Goal: Task Accomplishment & Management: Manage account settings

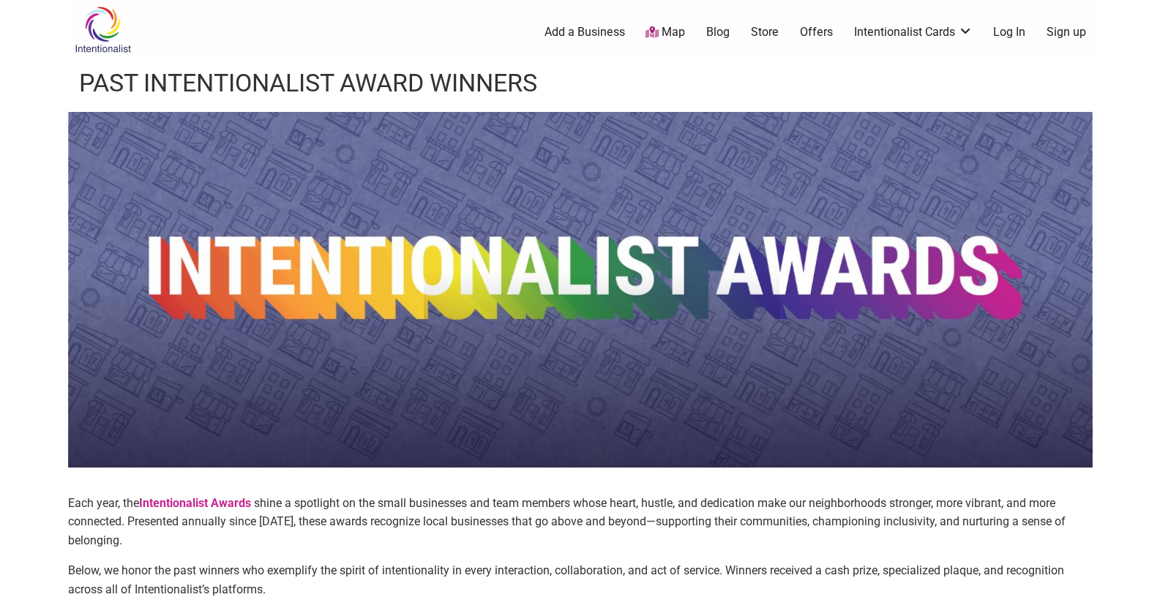
click at [1009, 34] on link "Log In" at bounding box center [1009, 32] width 32 height 16
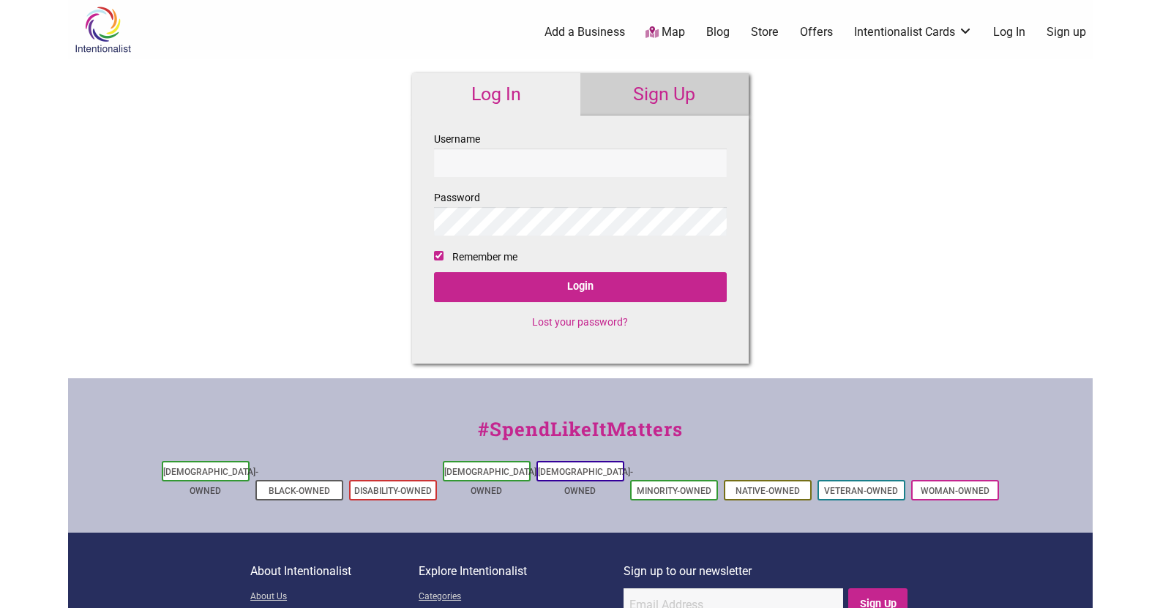
checkbox input "true"
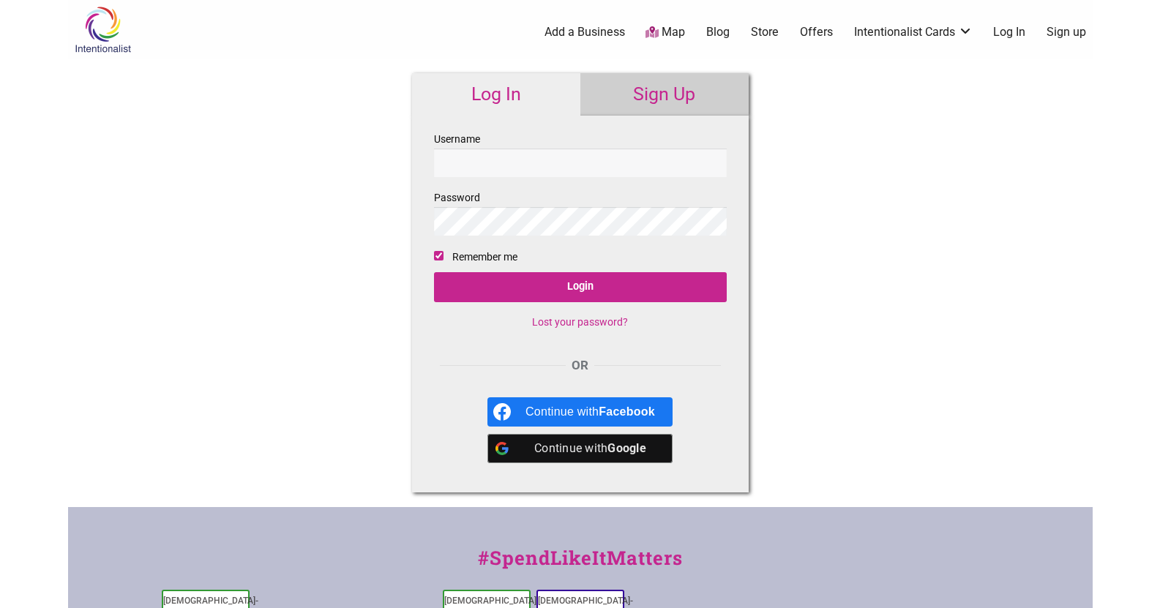
click at [580, 170] on input "Username" at bounding box center [580, 163] width 293 height 29
type input "stolarick66"
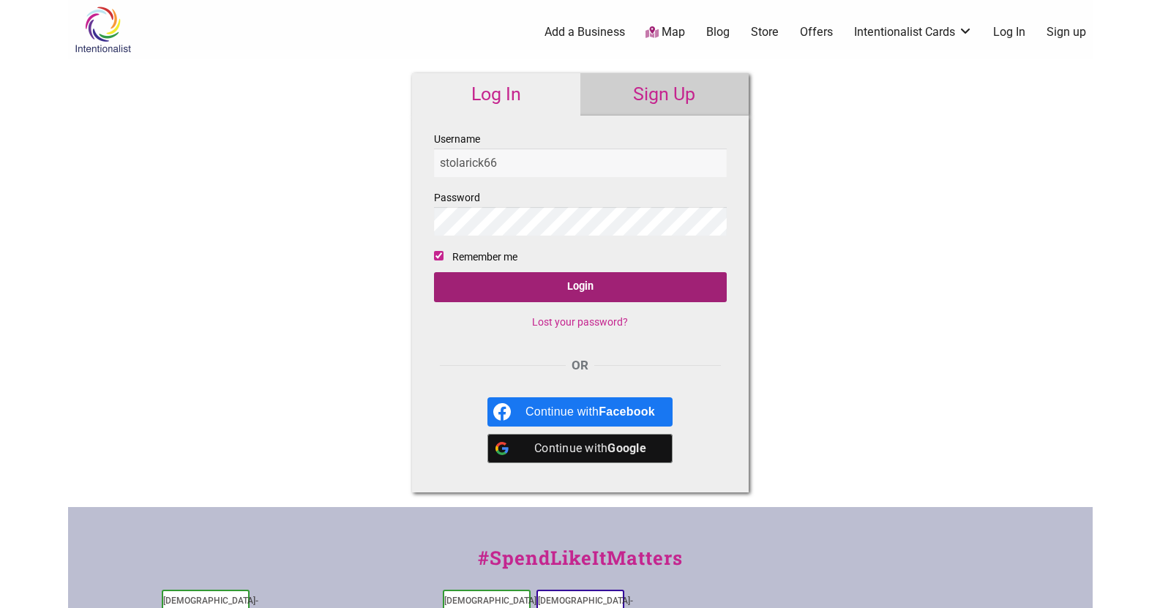
click at [593, 285] on input "Login" at bounding box center [580, 287] width 293 height 30
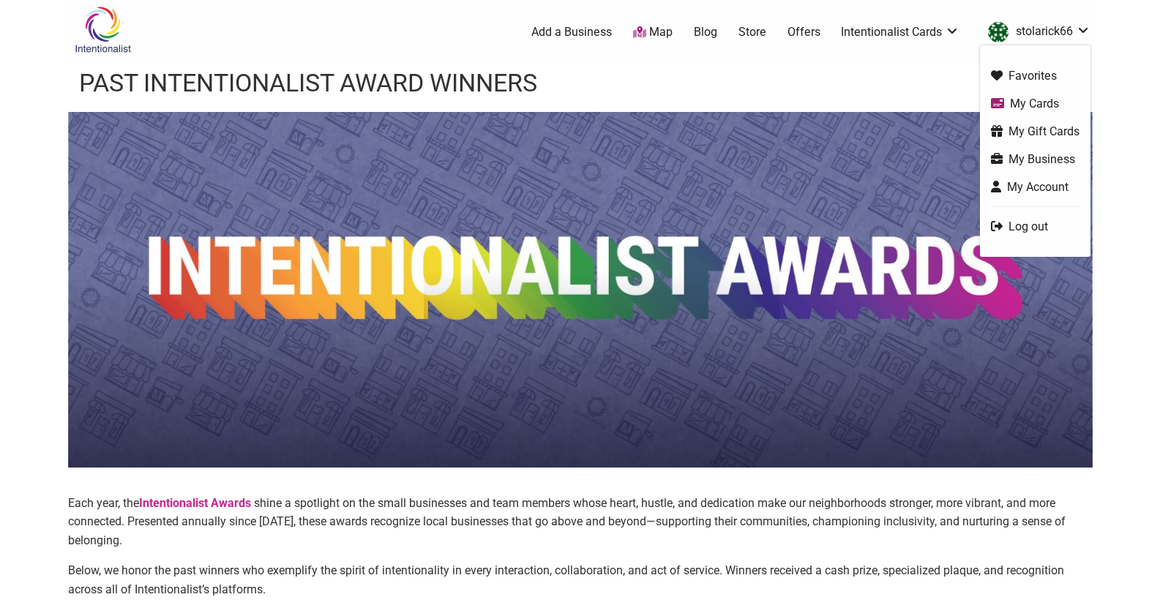
click at [995, 38] on img "stolarick66" at bounding box center [998, 32] width 20 height 20
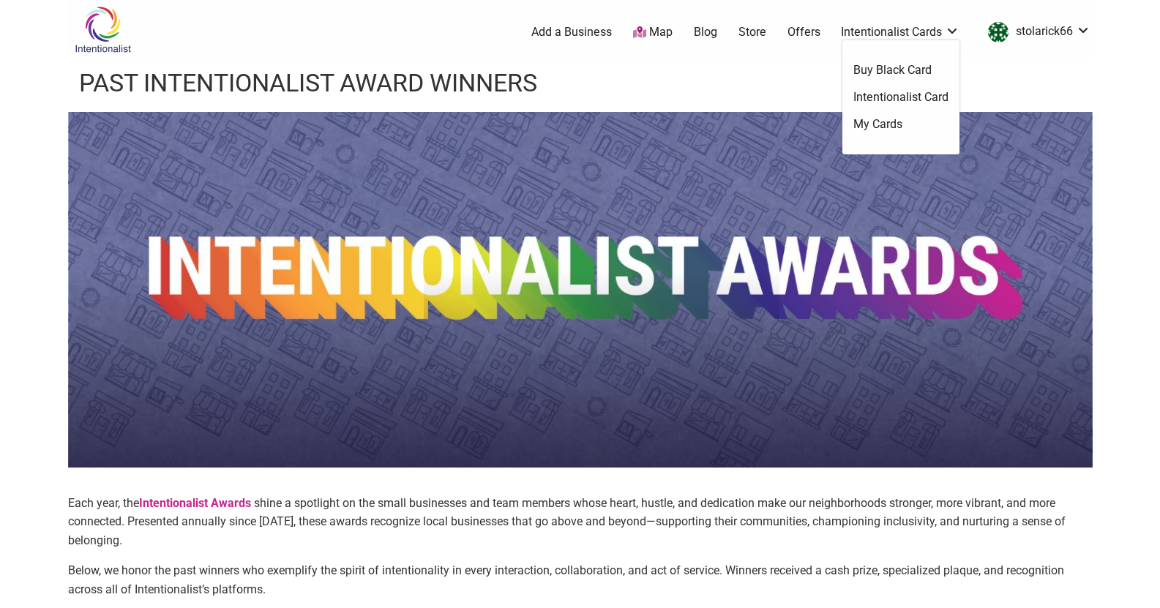
click at [926, 93] on link "Intentionalist Card" at bounding box center [900, 97] width 95 height 16
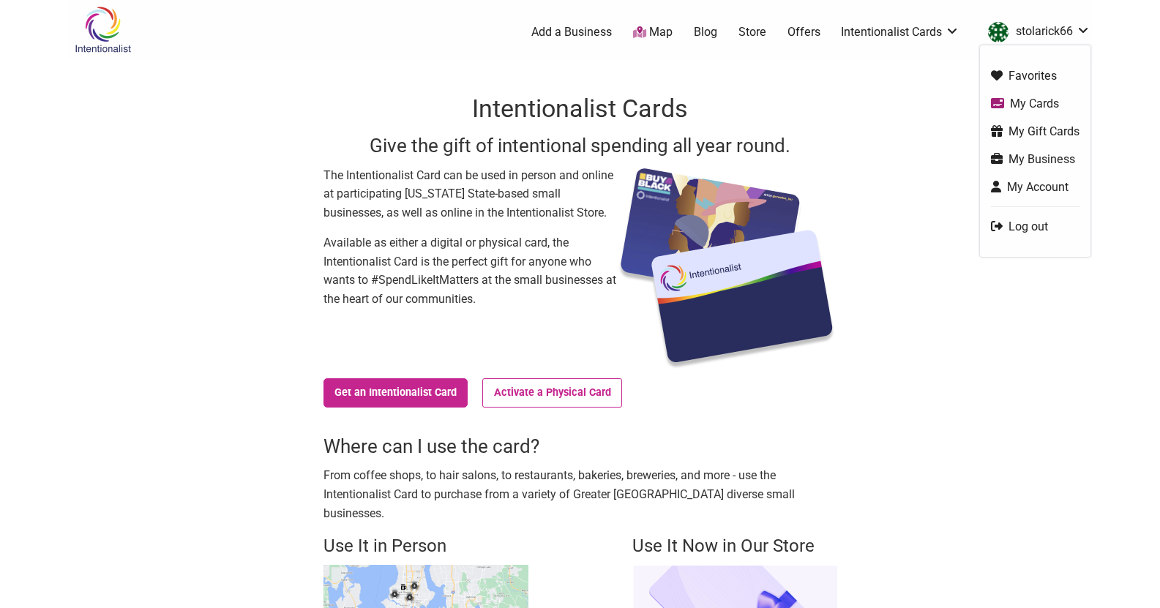
click at [1056, 181] on link "My Account" at bounding box center [1035, 186] width 89 height 17
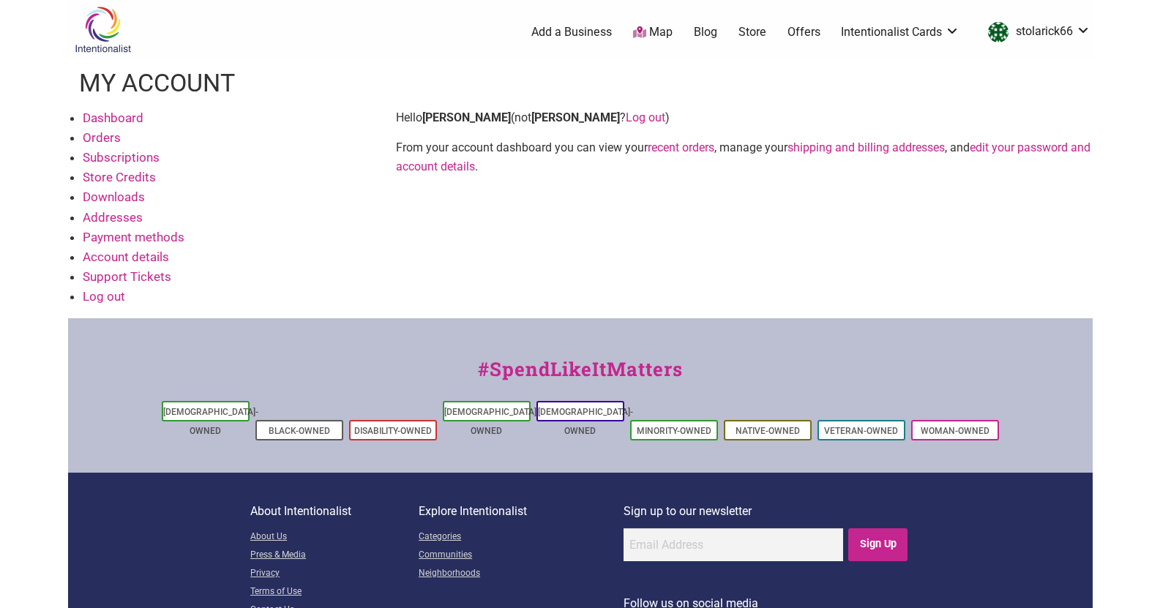
click at [129, 116] on link "Dashboard" at bounding box center [113, 117] width 61 height 15
click at [128, 270] on link "Support Tickets" at bounding box center [127, 276] width 89 height 15
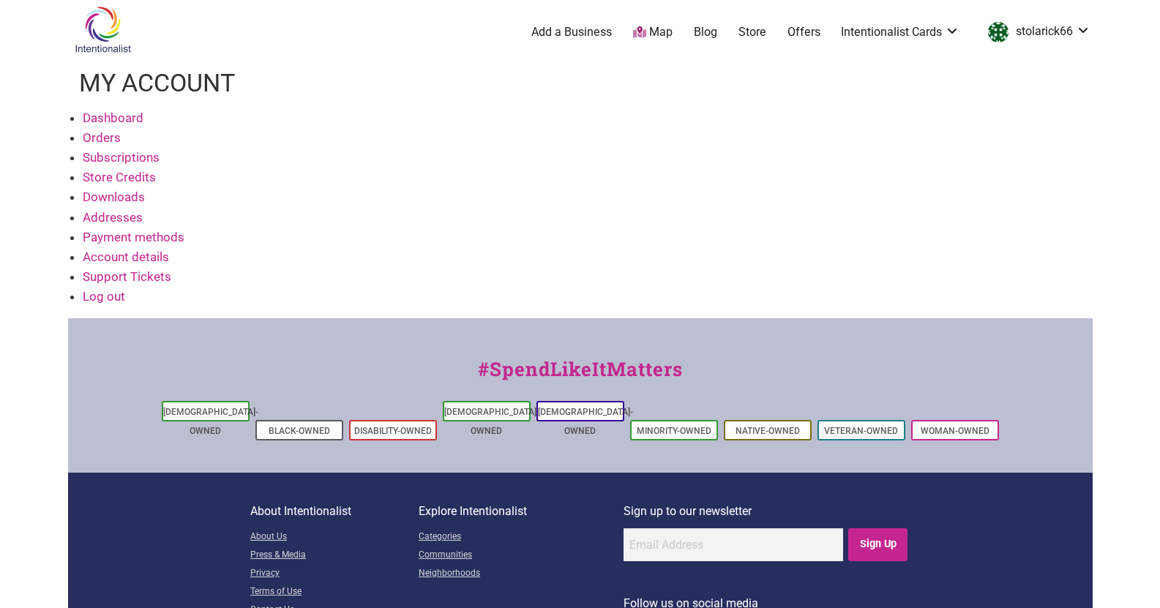
click at [114, 276] on link "Support Tickets" at bounding box center [127, 276] width 89 height 15
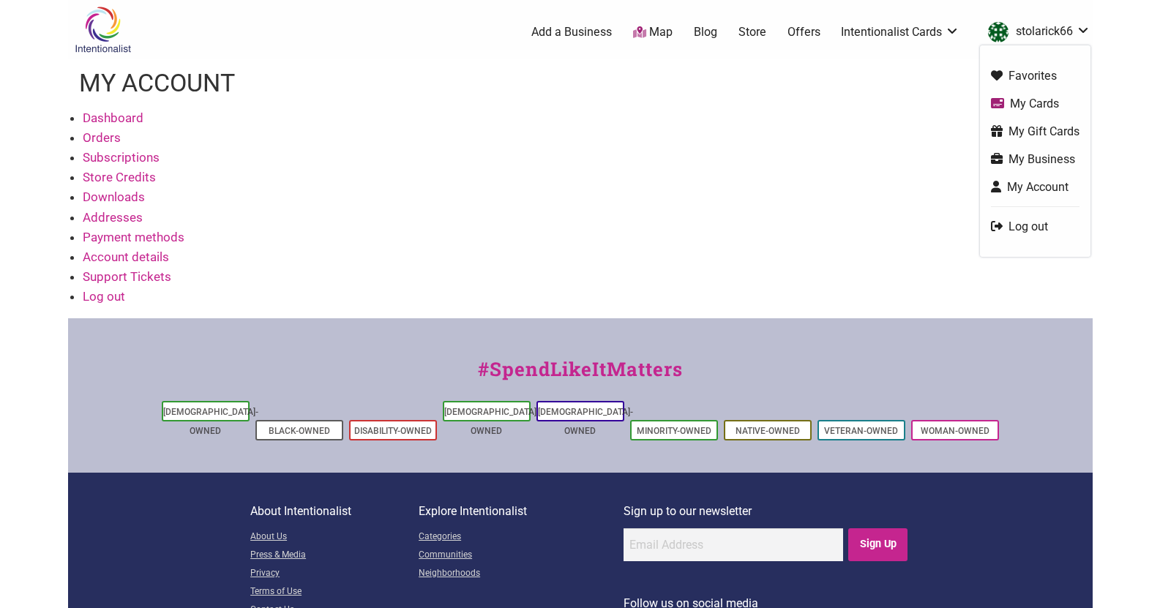
click at [1047, 99] on link "My Cards" at bounding box center [1035, 103] width 89 height 17
